Goal: Information Seeking & Learning: Learn about a topic

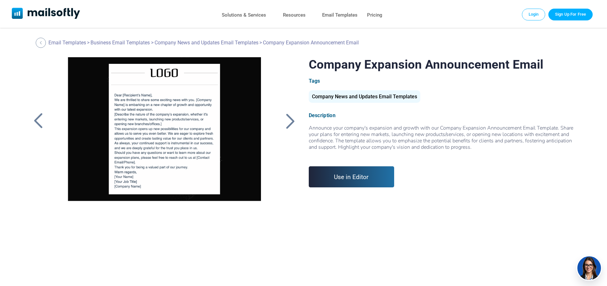
click at [291, 122] on div at bounding box center [291, 121] width 16 height 17
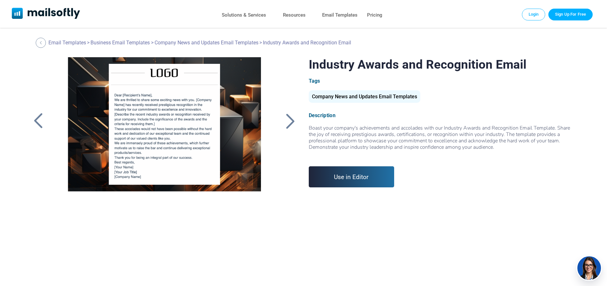
click at [38, 118] on div at bounding box center [38, 121] width 16 height 17
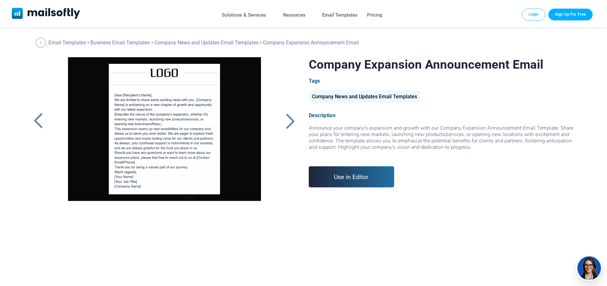
click at [165, 99] on div at bounding box center [164, 136] width 215 height 159
